Goal: Obtain resource: Obtain resource

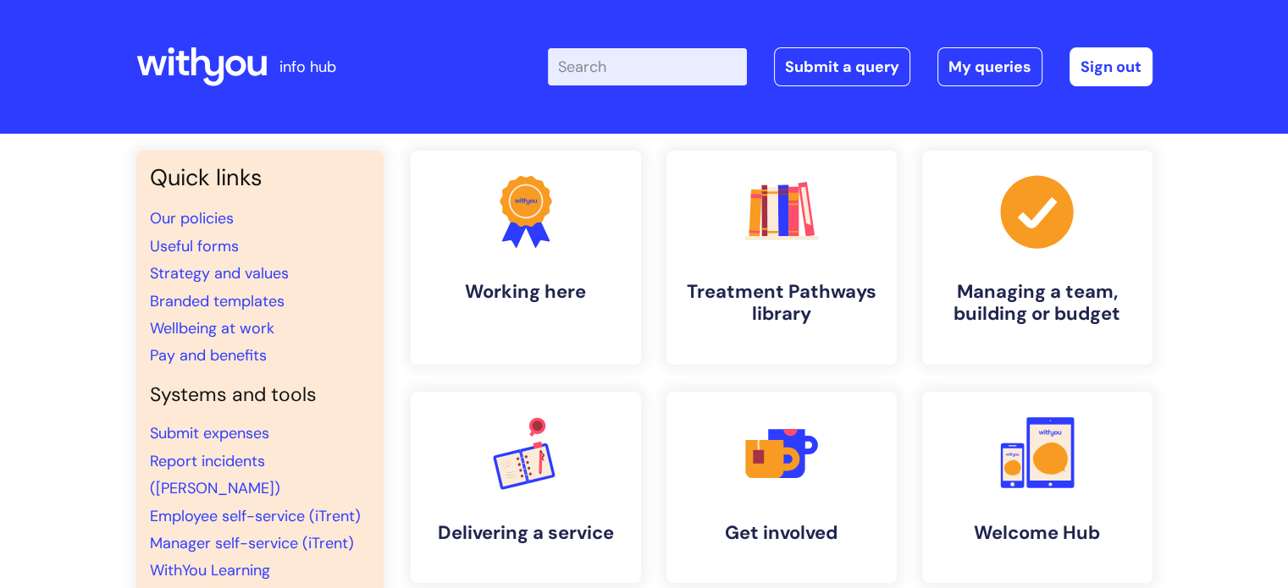
click at [627, 71] on input "Enter your search term here..." at bounding box center [647, 66] width 199 height 37
type input "1 to 1 form"
click button "Search" at bounding box center [0, 0] width 0 height 0
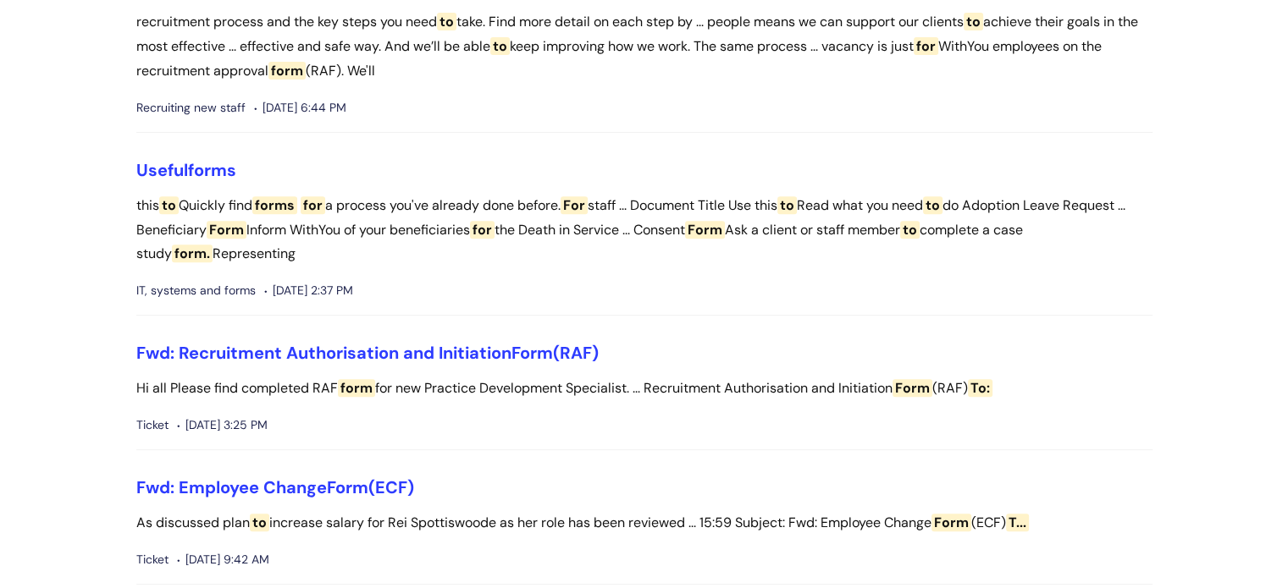
scroll to position [677, 0]
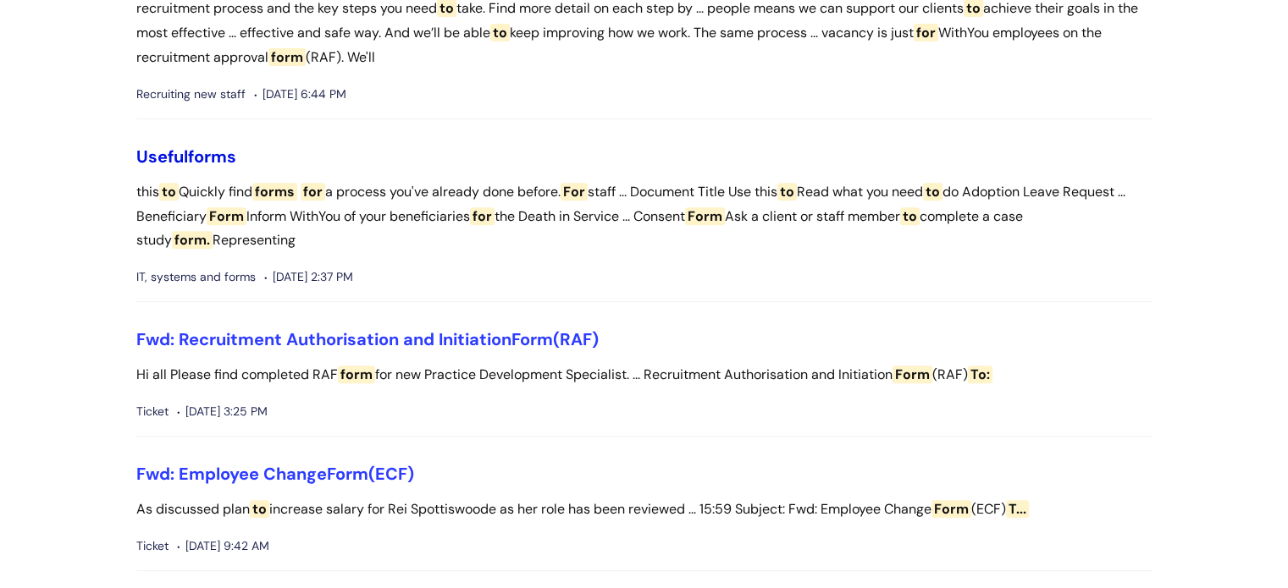
click at [186, 151] on link "Useful forms" at bounding box center [186, 157] width 100 height 22
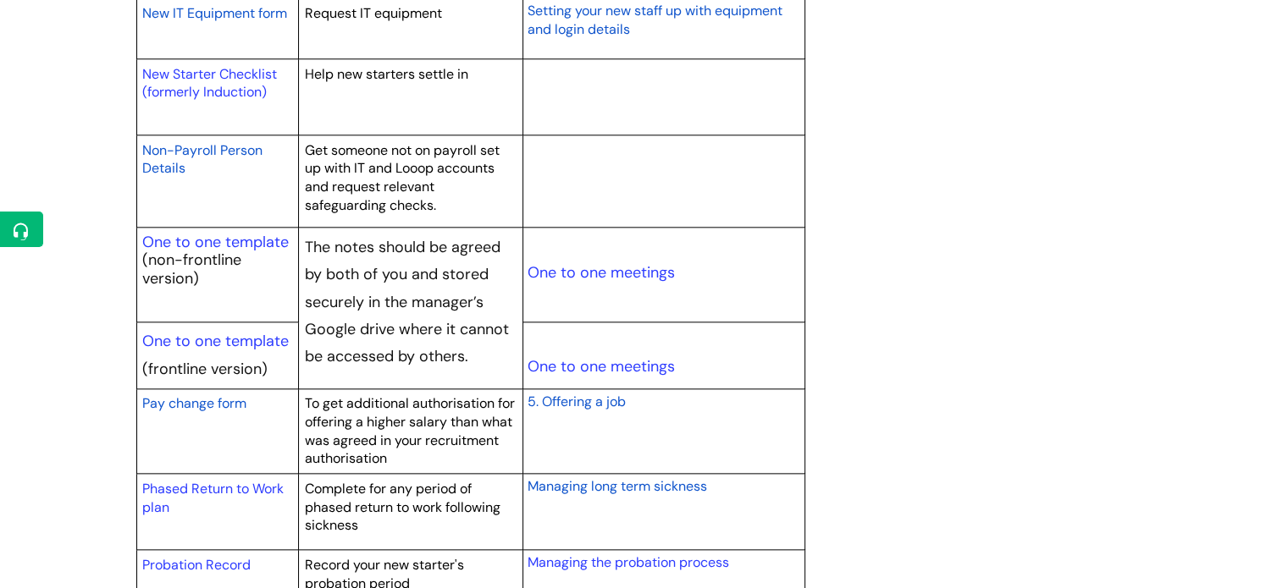
scroll to position [1947, 0]
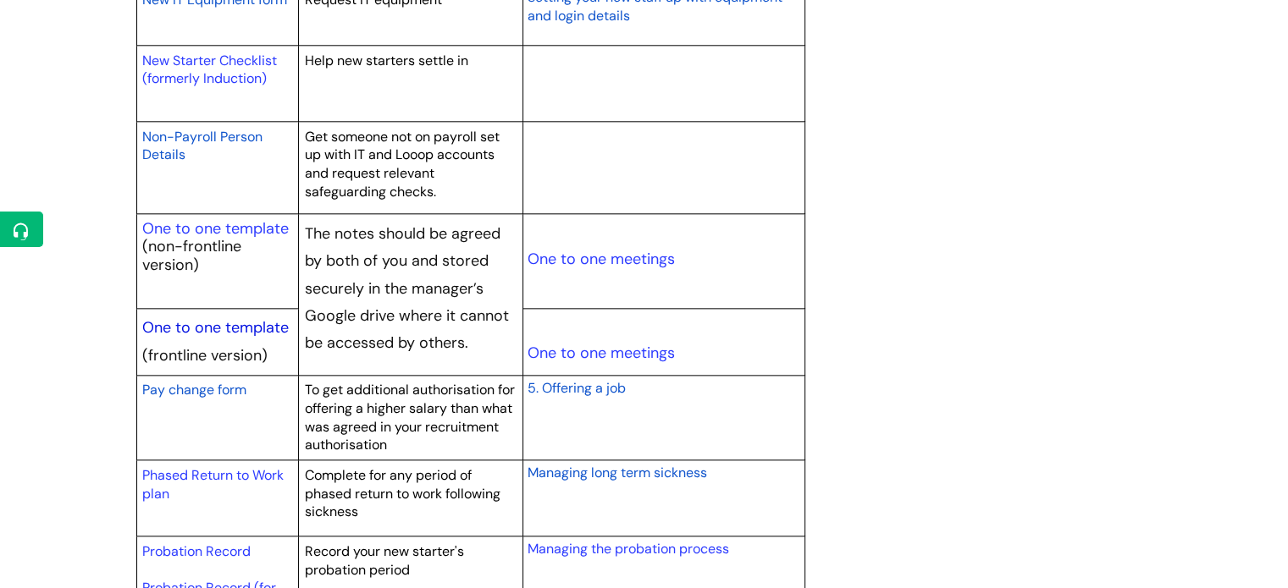
click at [249, 321] on link "One to one template" at bounding box center [215, 327] width 146 height 20
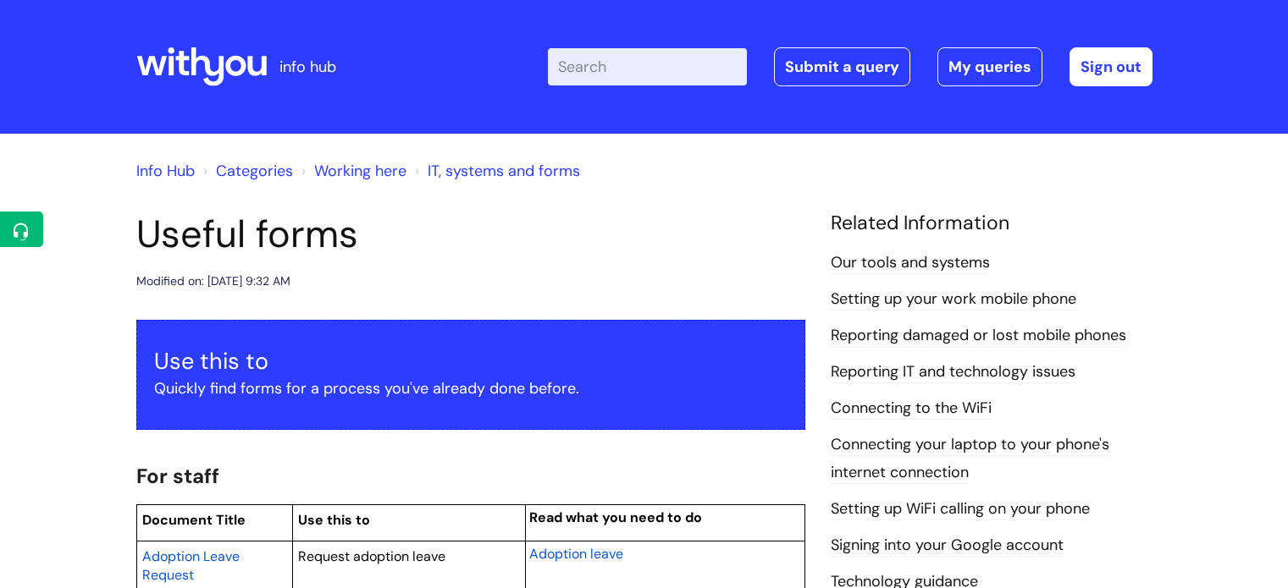
scroll to position [1947, 0]
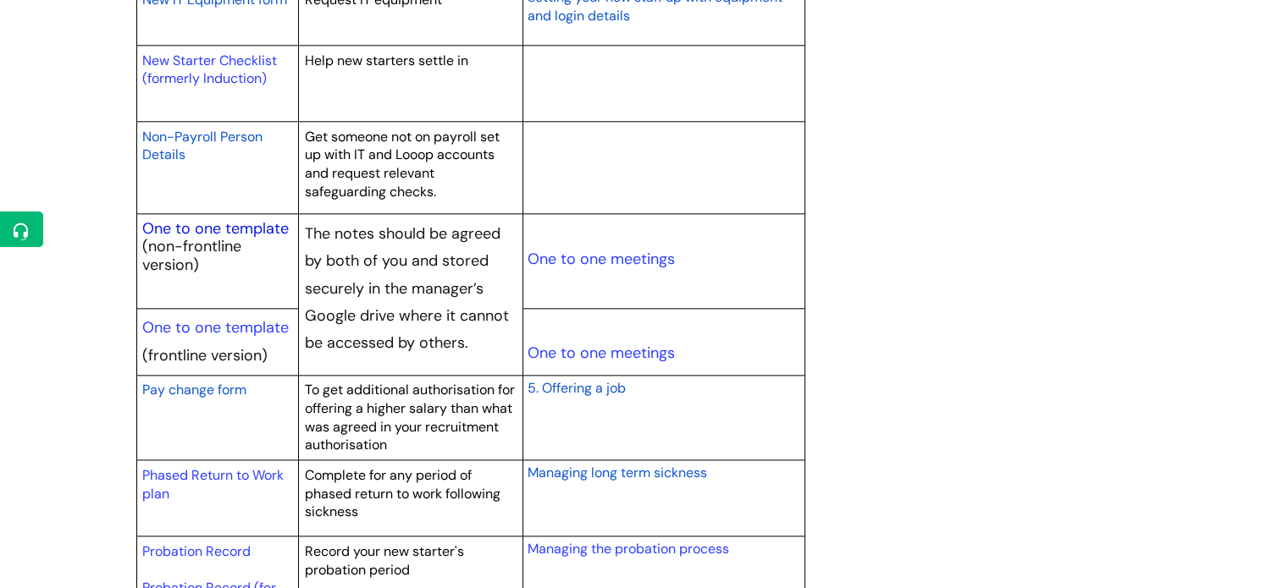
click at [221, 221] on link "One to one template" at bounding box center [215, 228] width 146 height 20
